Goal: Information Seeking & Learning: Find specific fact

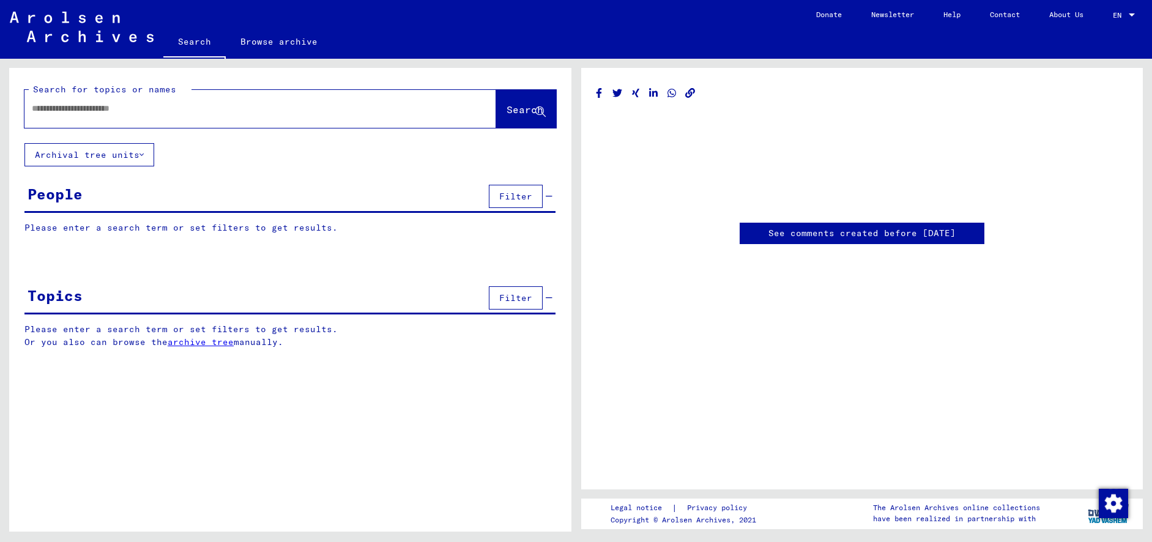
type input "********"
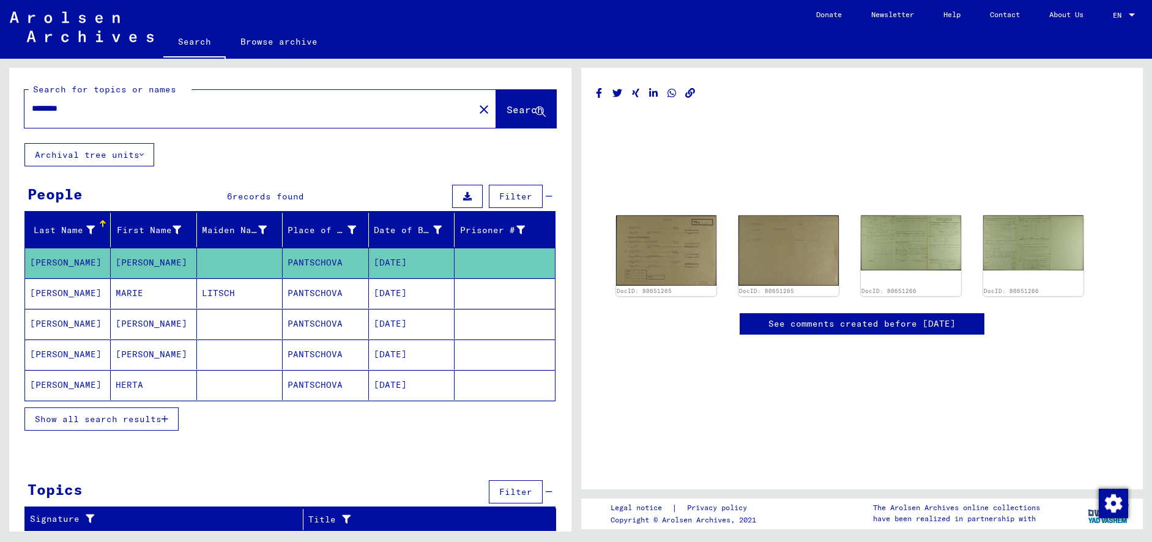
click at [130, 426] on button "Show all search results" at bounding box center [101, 418] width 154 height 23
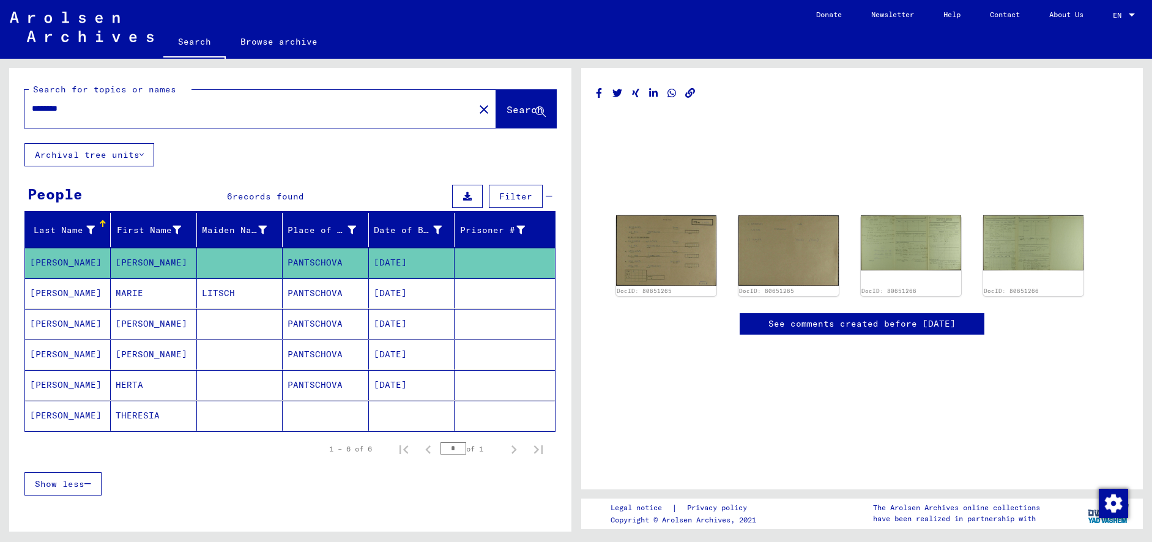
click at [45, 421] on mat-cell "[PERSON_NAME]" at bounding box center [68, 416] width 86 height 30
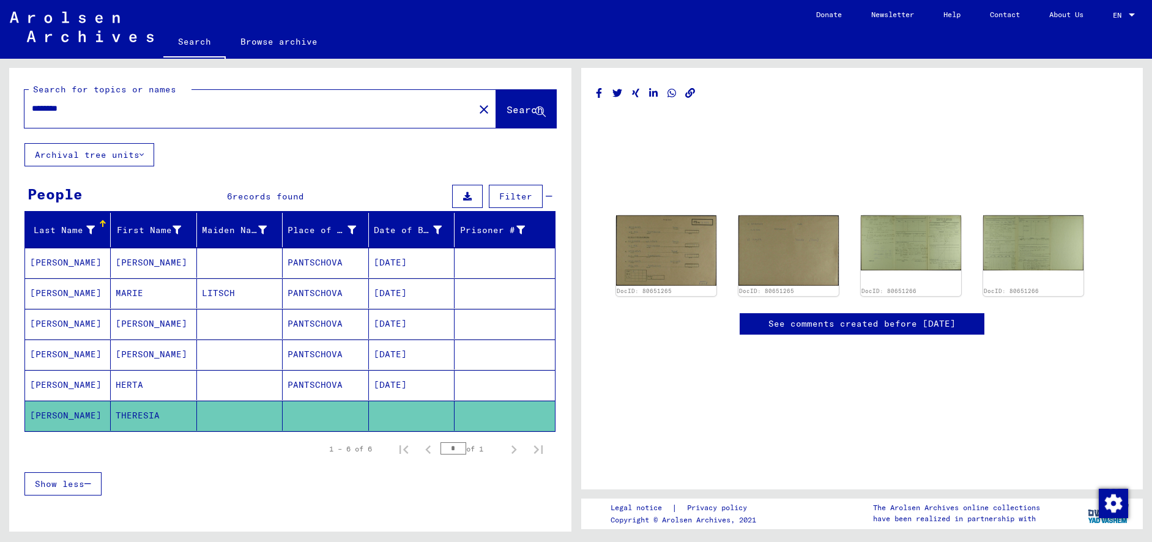
click at [185, 405] on mat-cell "THERESIA" at bounding box center [154, 416] width 86 height 30
click at [257, 416] on mat-cell at bounding box center [240, 416] width 86 height 30
click at [258, 417] on mat-cell at bounding box center [240, 416] width 86 height 30
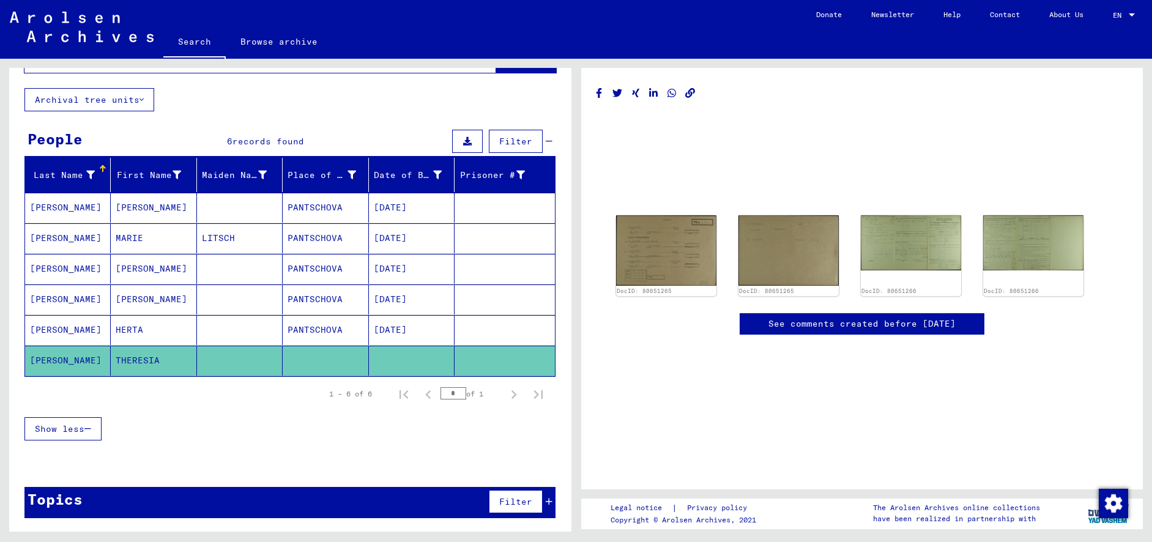
click at [913, 326] on link "See comments created before [DATE]" at bounding box center [861, 323] width 187 height 13
click at [67, 364] on mat-cell "[PERSON_NAME]" at bounding box center [68, 361] width 86 height 30
drag, startPoint x: 144, startPoint y: 364, endPoint x: 226, endPoint y: 343, distance: 84.6
click at [179, 352] on mat-cell "THERESIA" at bounding box center [154, 361] width 86 height 30
click at [122, 360] on mat-cell "THERESIA" at bounding box center [154, 361] width 86 height 30
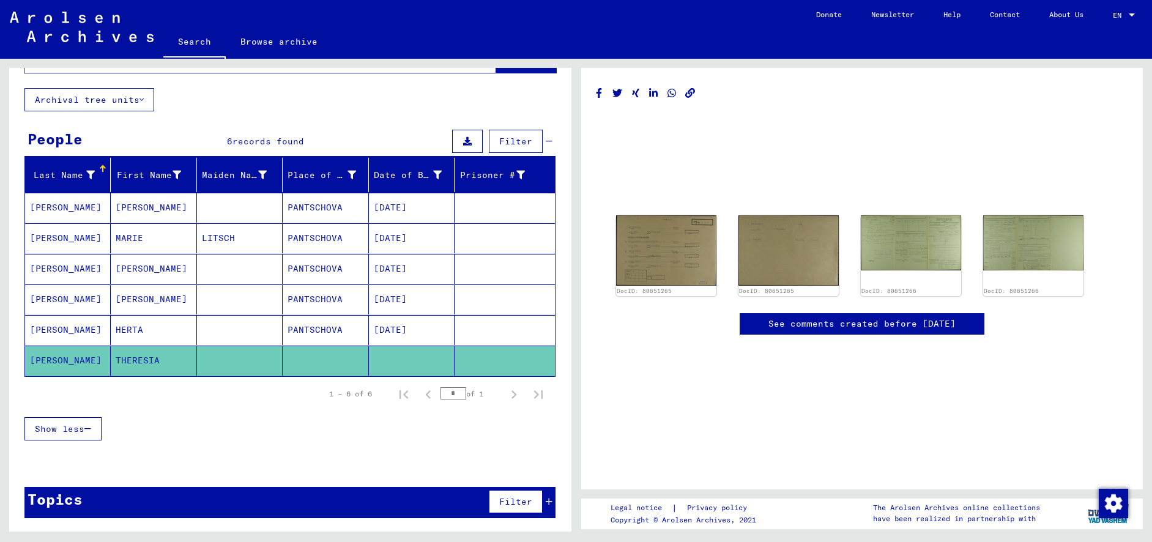
click at [122, 360] on mat-cell "THERESIA" at bounding box center [154, 361] width 86 height 30
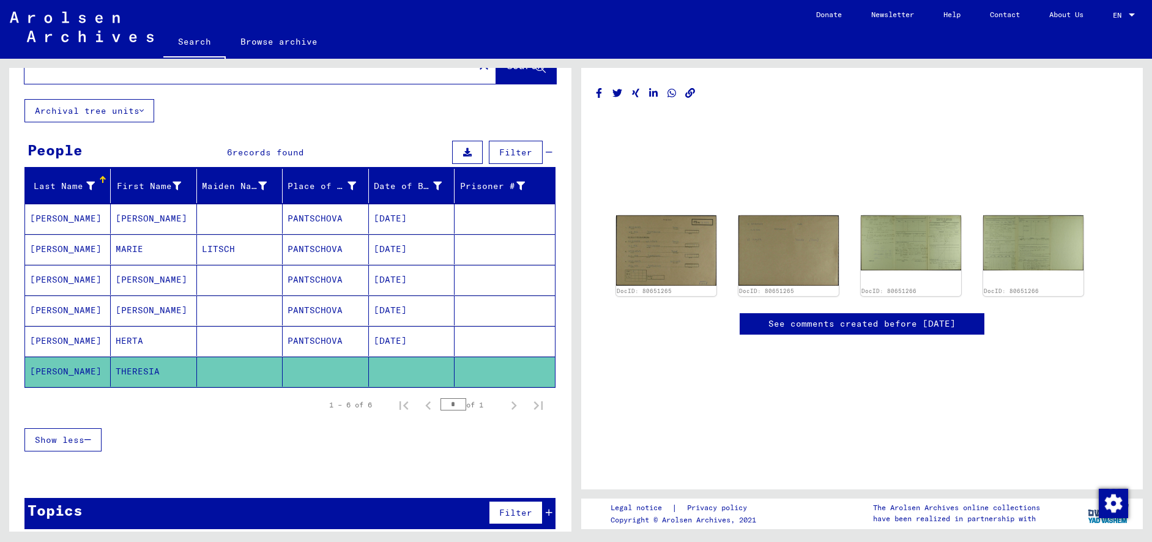
scroll to position [0, 0]
